Goal: Task Accomplishment & Management: Manage account settings

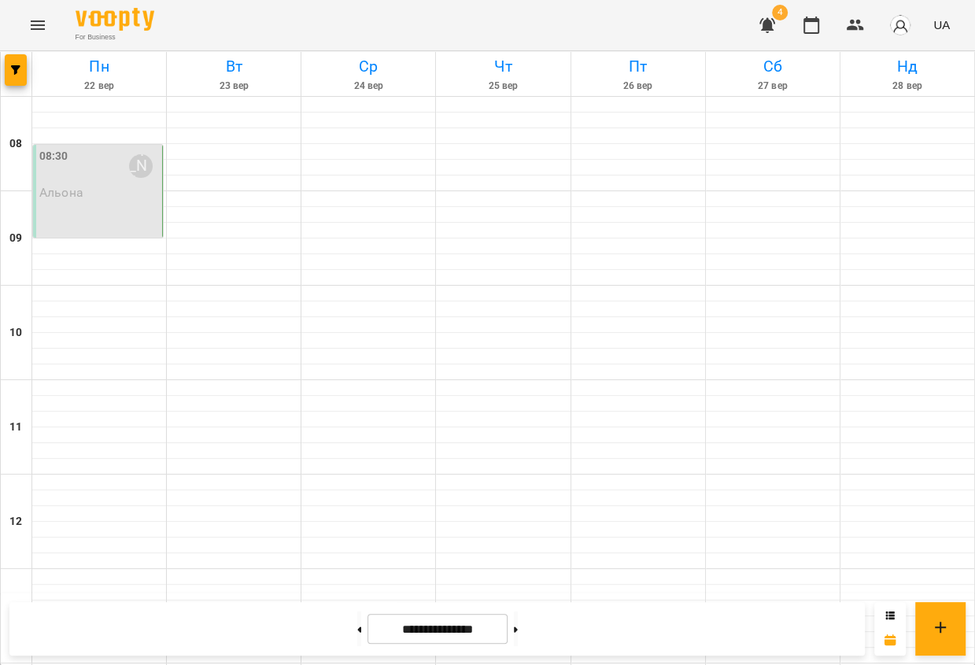
click at [80, 201] on div "08:30 [PERSON_NAME] [PERSON_NAME]" at bounding box center [98, 191] width 130 height 93
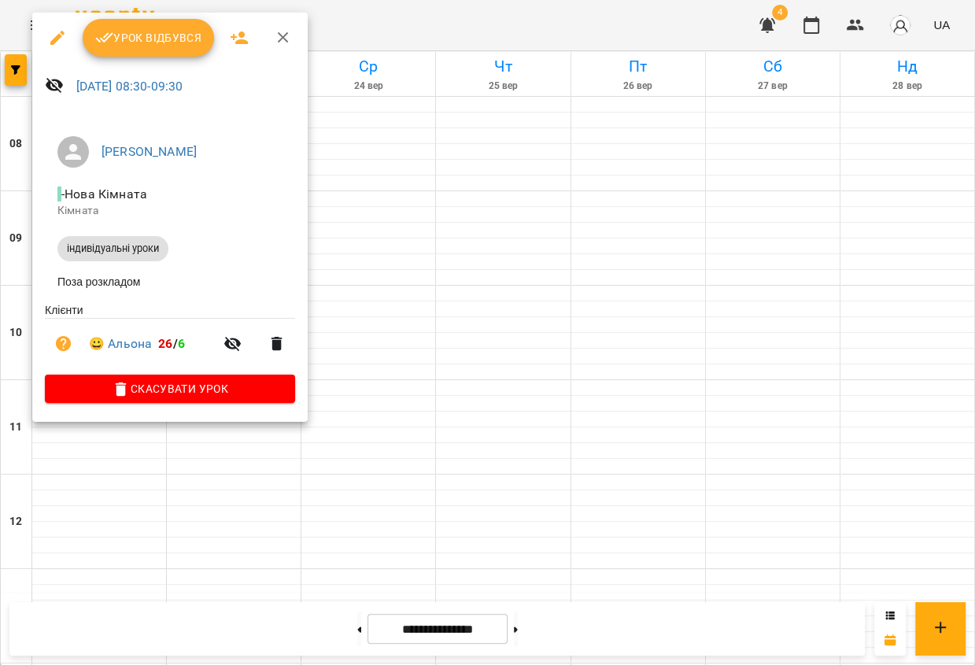
click at [180, 39] on span "Урок відбувся" at bounding box center [148, 37] width 107 height 19
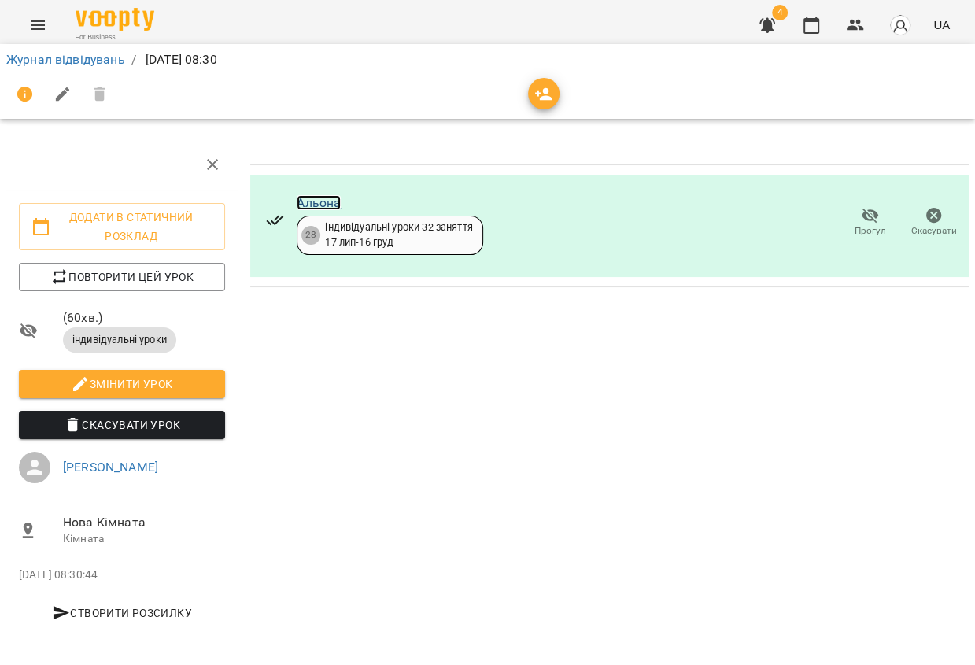
click at [317, 206] on link "Альона" at bounding box center [319, 202] width 44 height 15
